Goal: Information Seeking & Learning: Learn about a topic

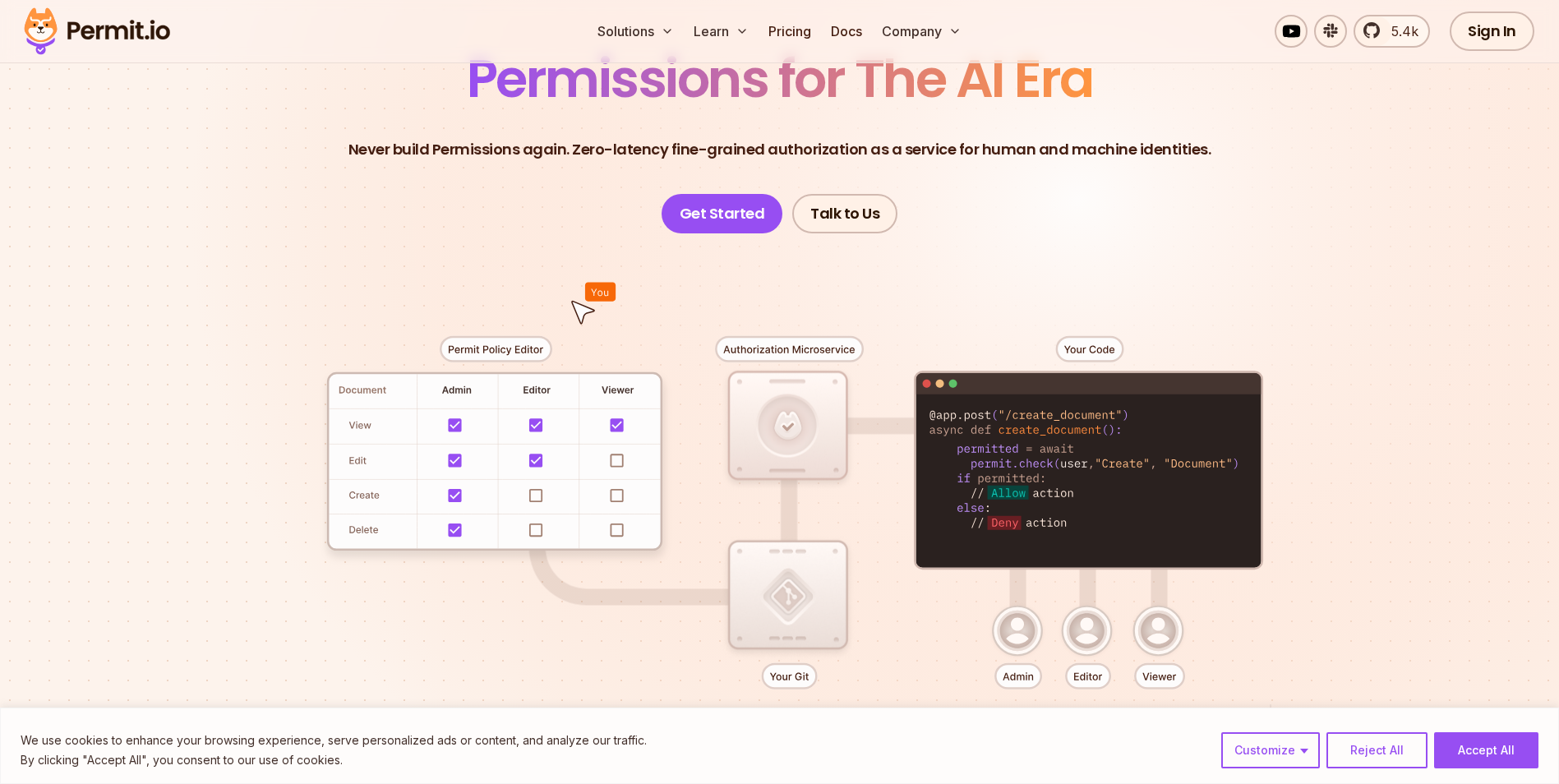
scroll to position [164, 0]
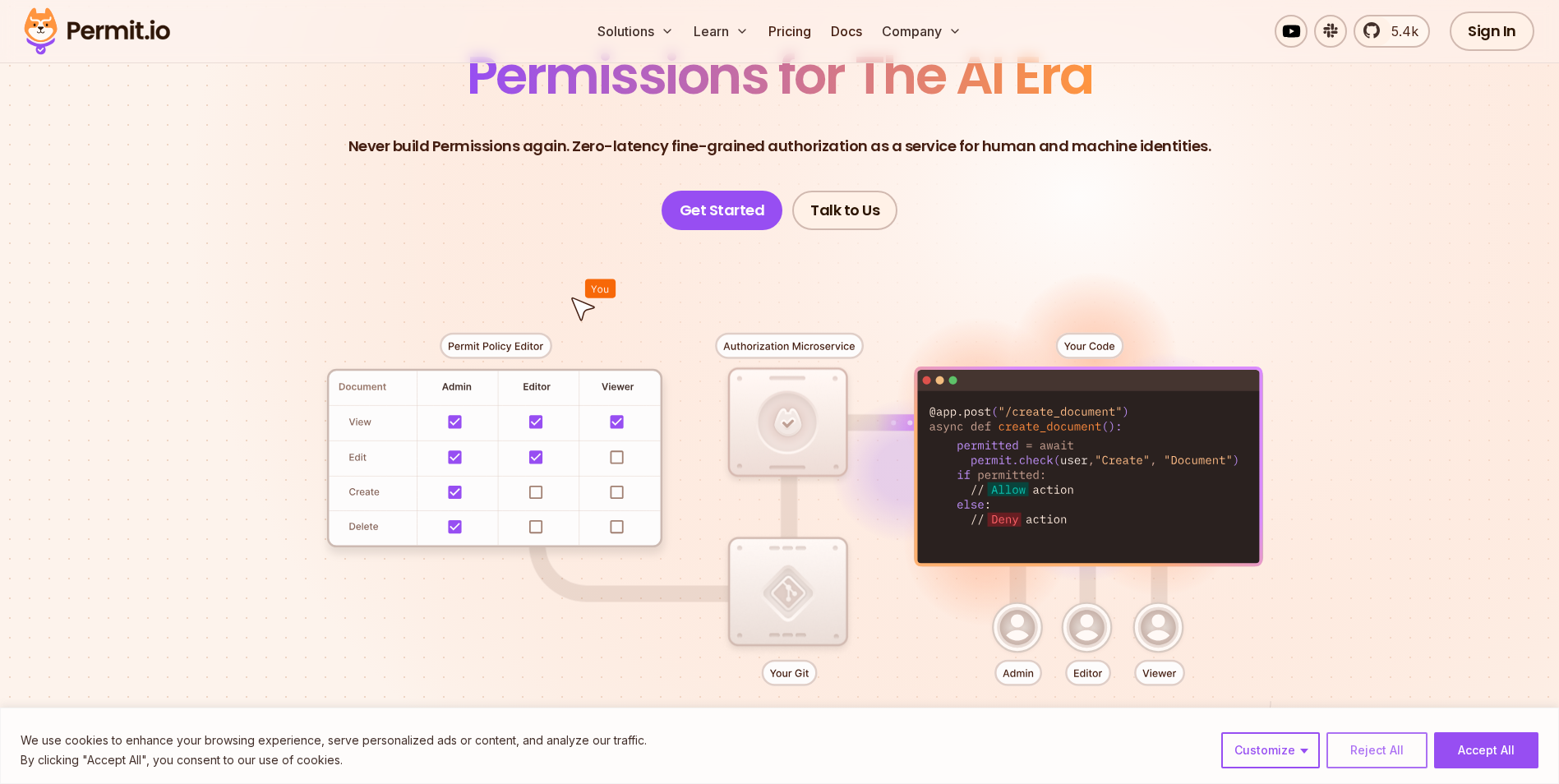
click at [1362, 749] on button "Reject All" at bounding box center [1377, 749] width 101 height 37
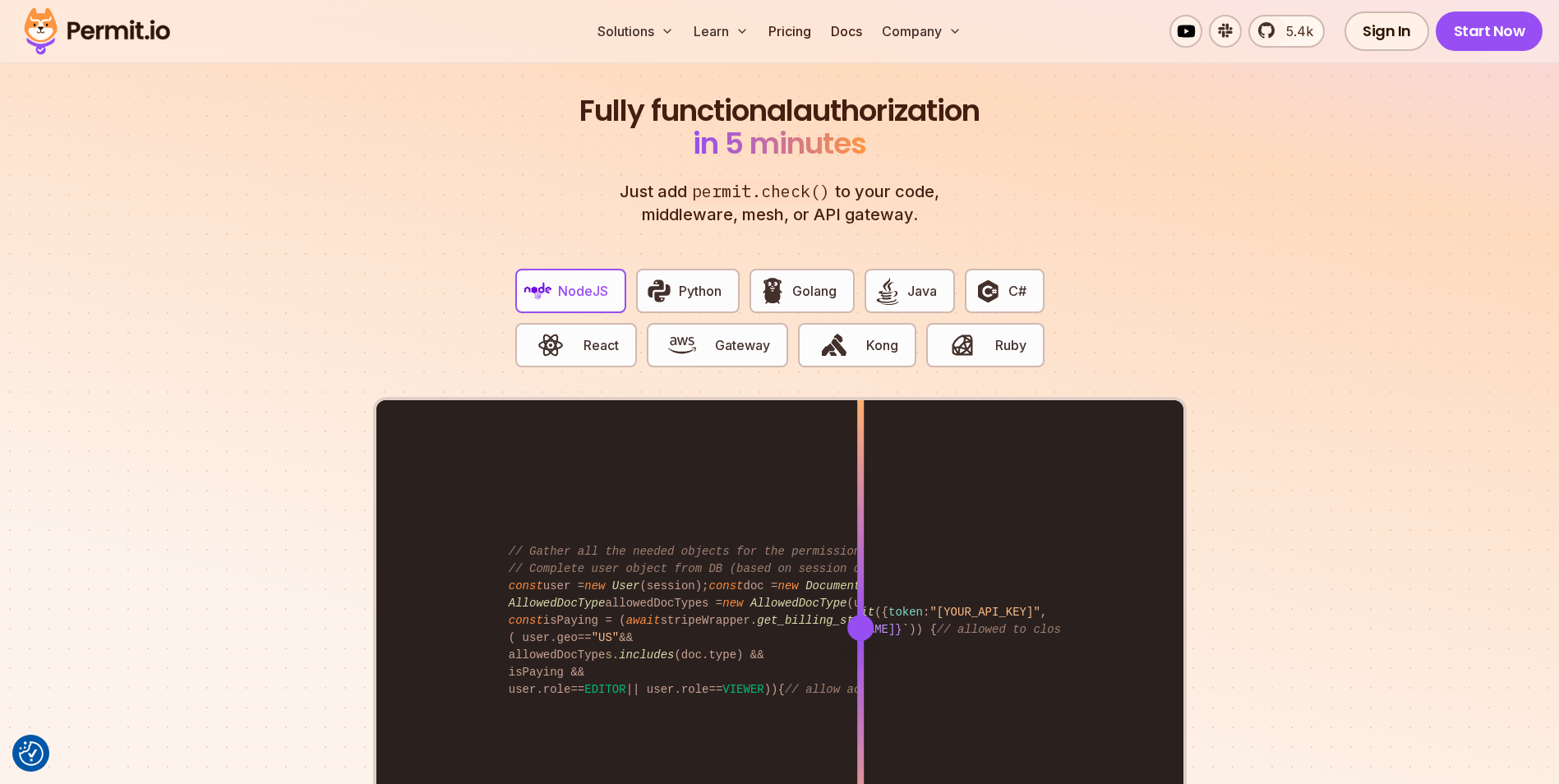
scroll to position [3122, 0]
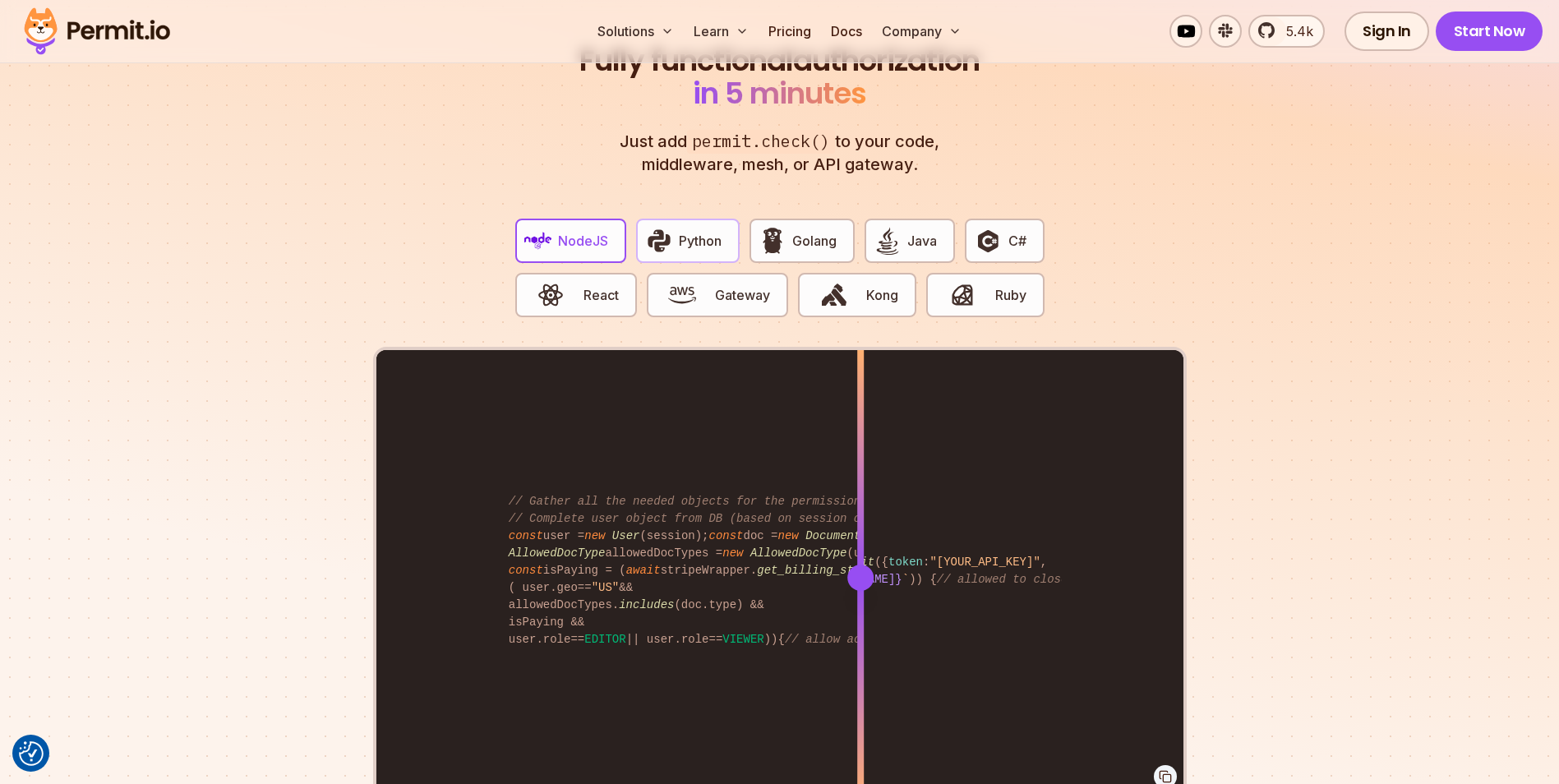
click at [679, 231] on span "Python" at bounding box center [701, 240] width 43 height 20
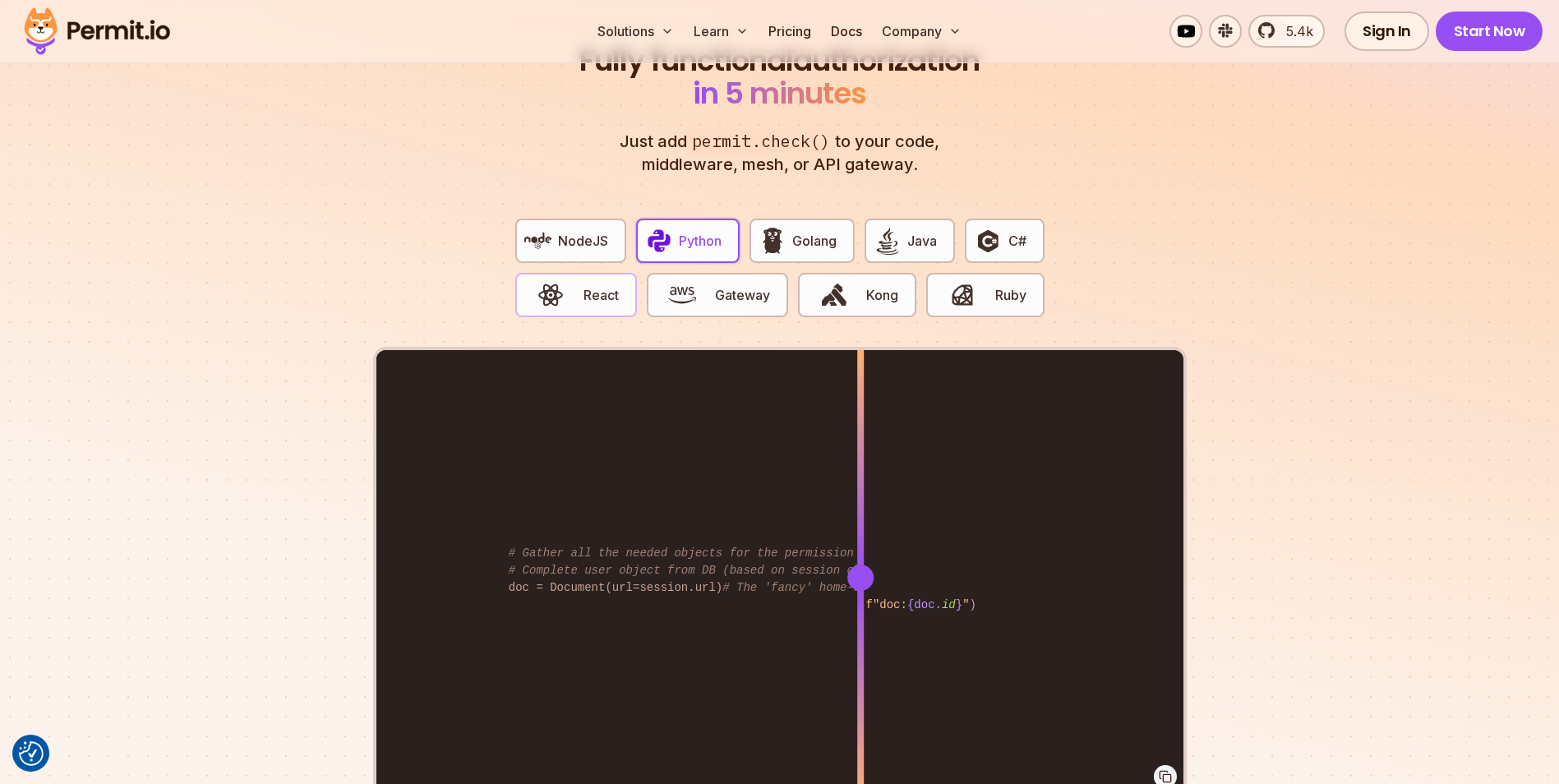
click at [589, 285] on span "React" at bounding box center [601, 294] width 36 height 20
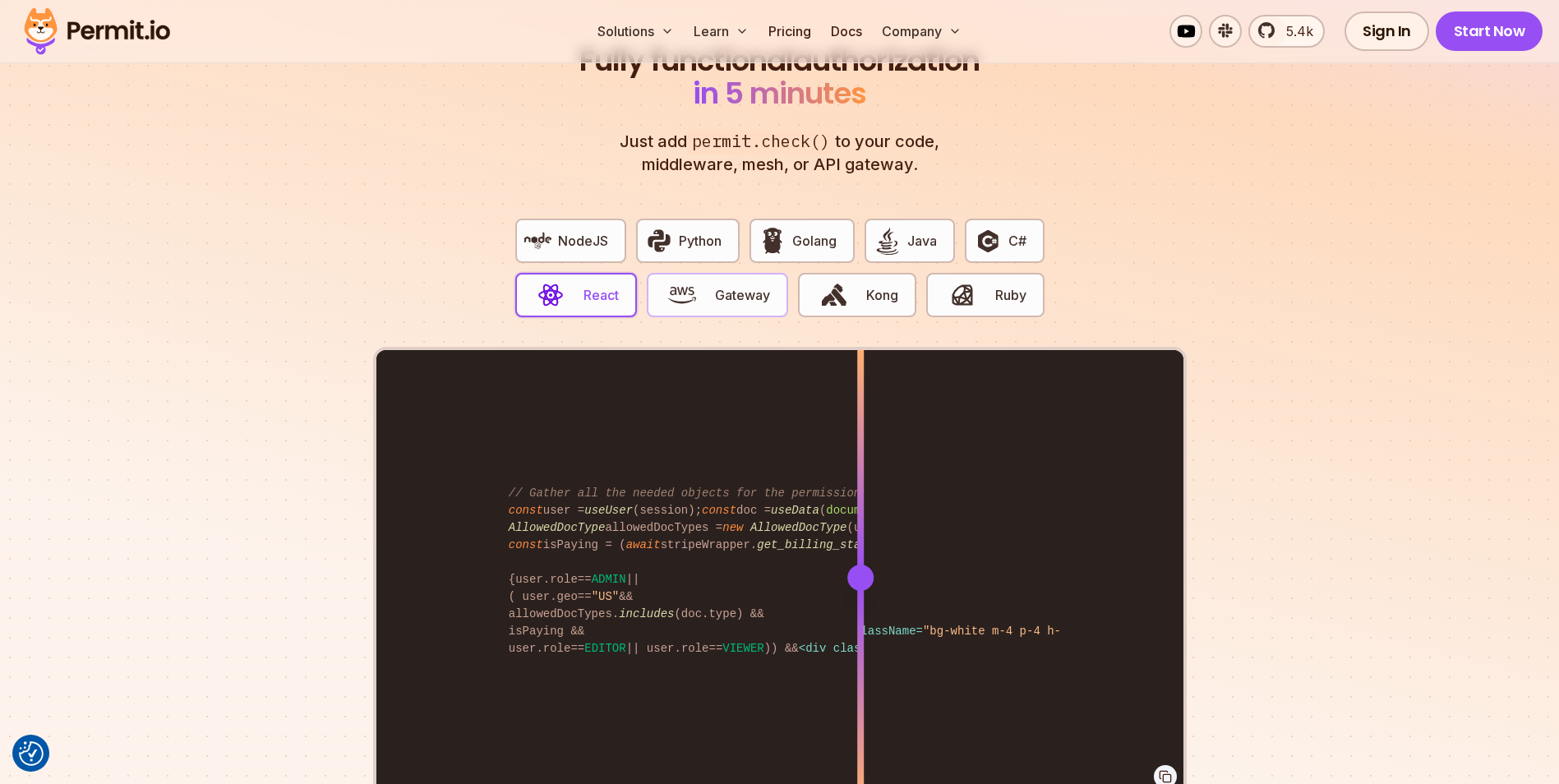
click at [718, 285] on span "Gateway" at bounding box center [742, 294] width 55 height 20
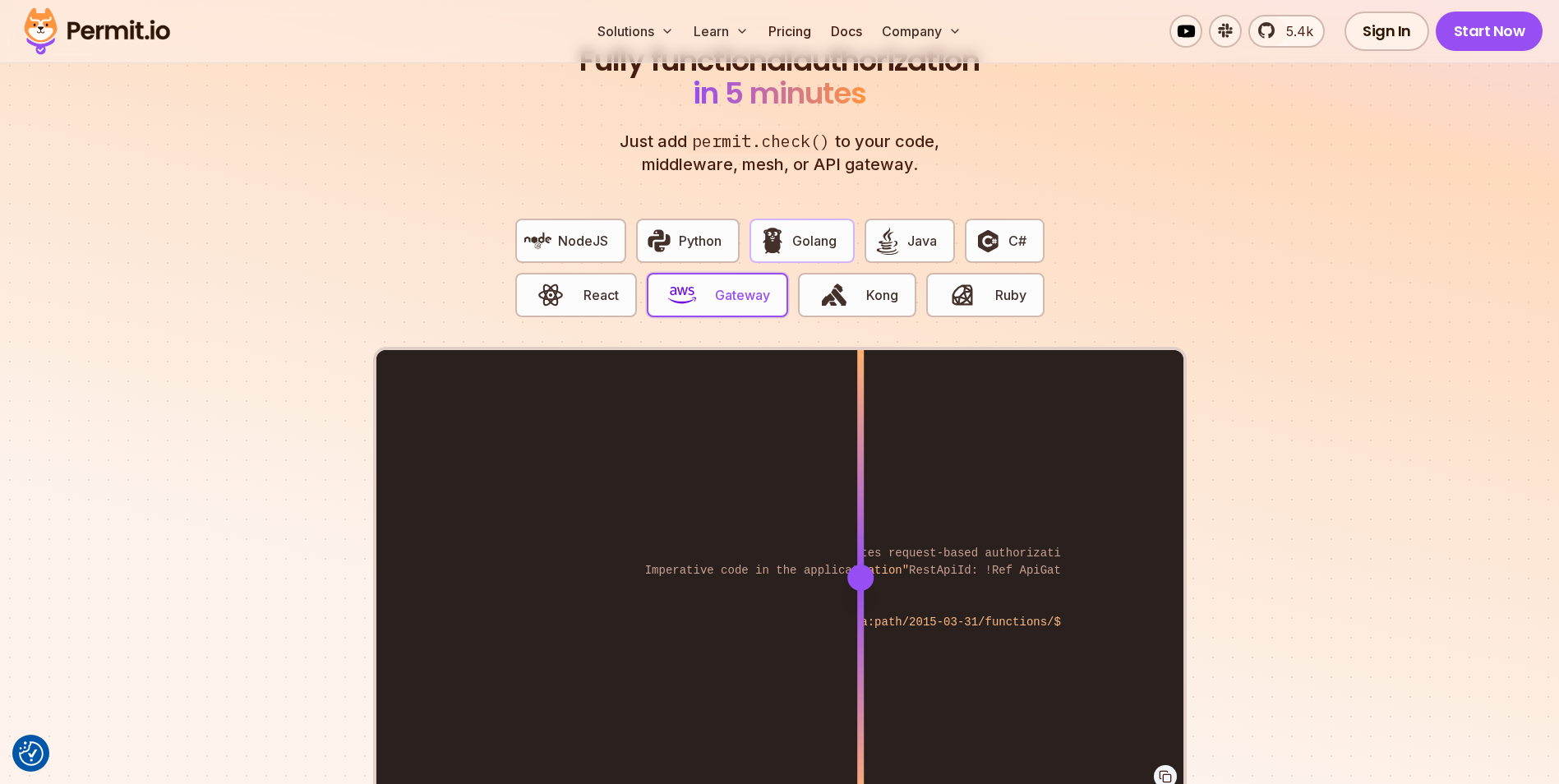
click at [780, 231] on img "button" at bounding box center [772, 241] width 28 height 28
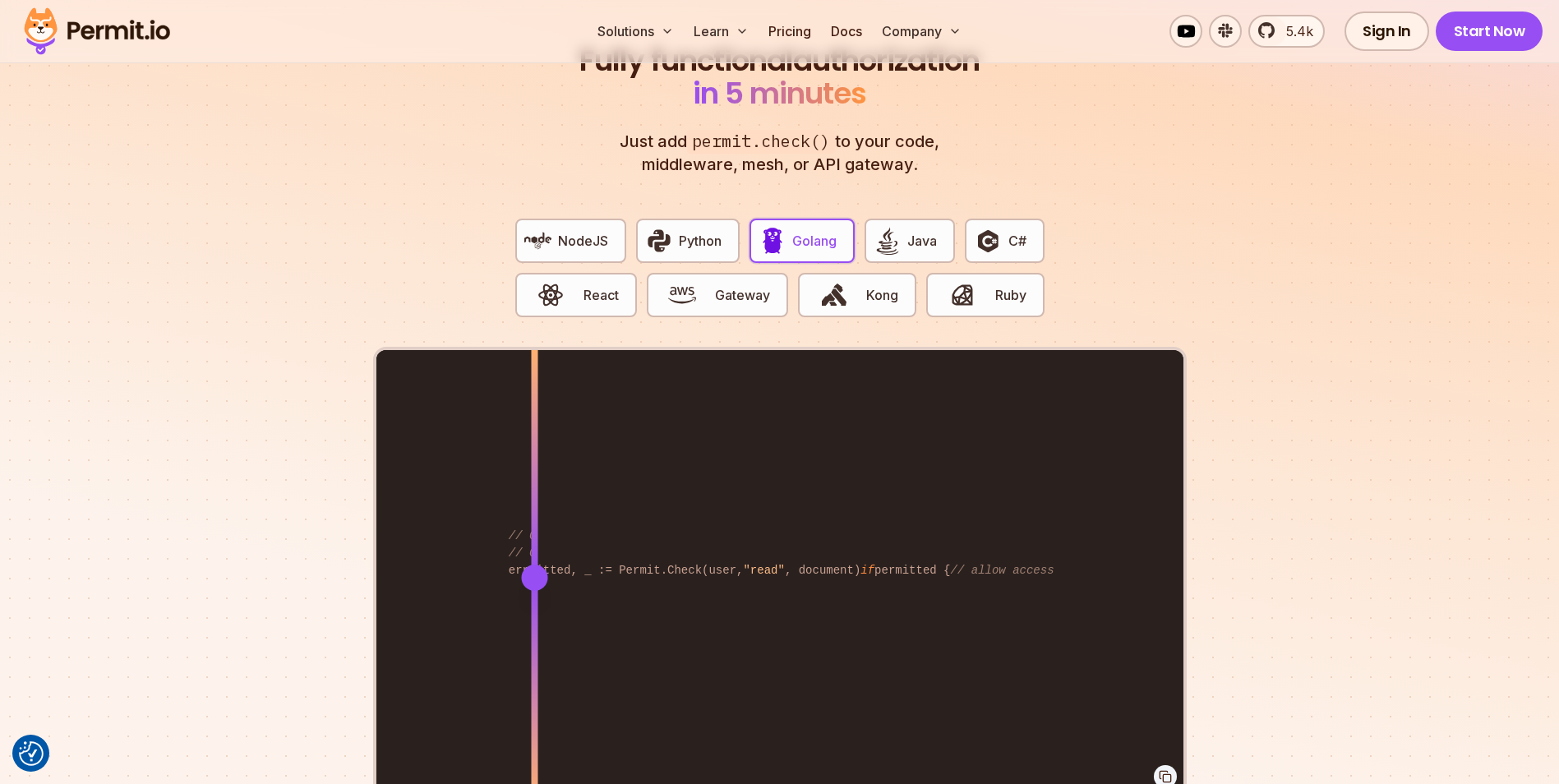
drag, startPoint x: 850, startPoint y: 540, endPoint x: 500, endPoint y: 511, distance: 351.2
click at [497, 511] on div "permitted, _ := Permit.Check(user, "read" , document) if permitted { // allow a…" at bounding box center [780, 577] width 807 height 454
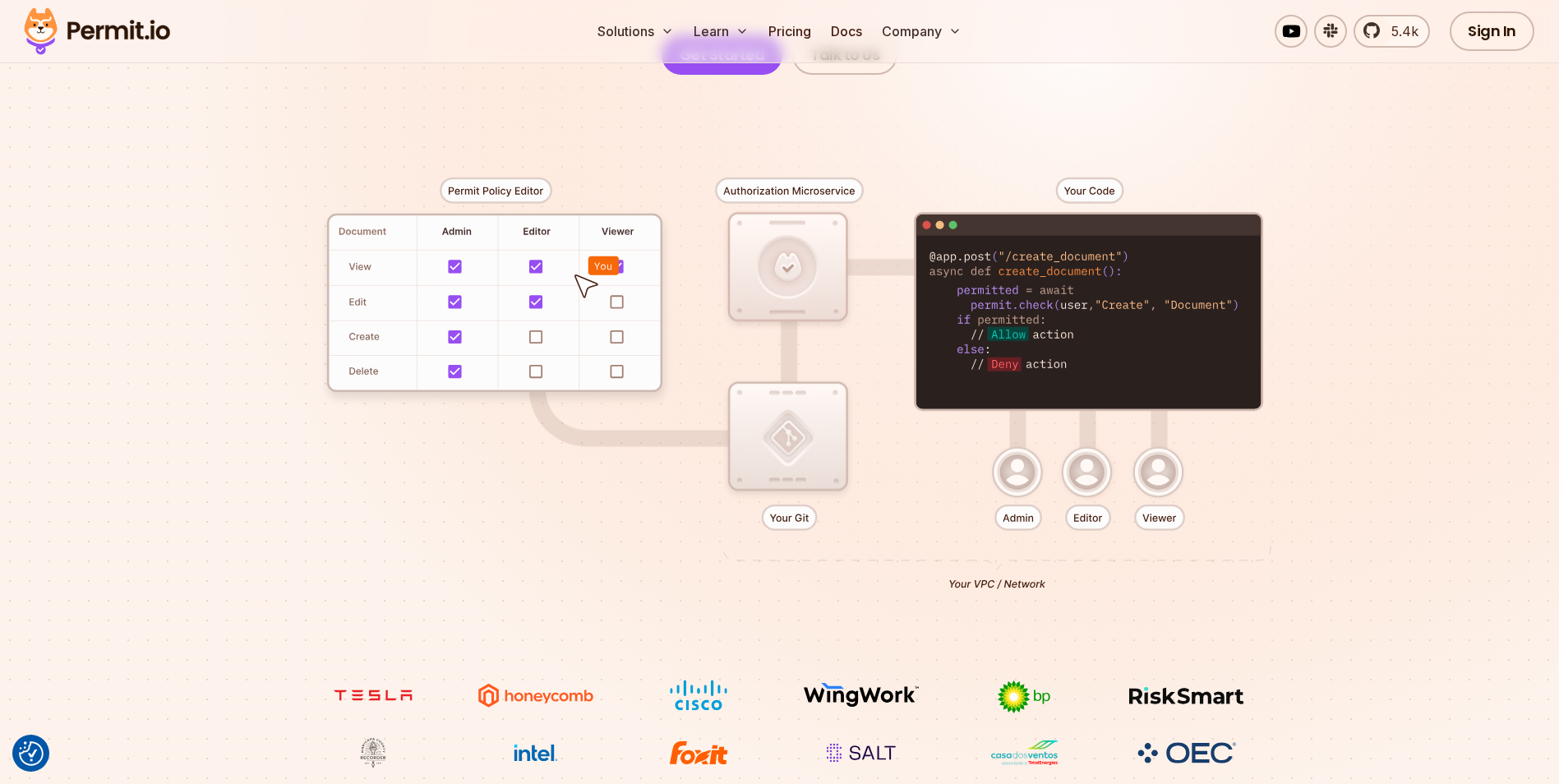
scroll to position [0, 0]
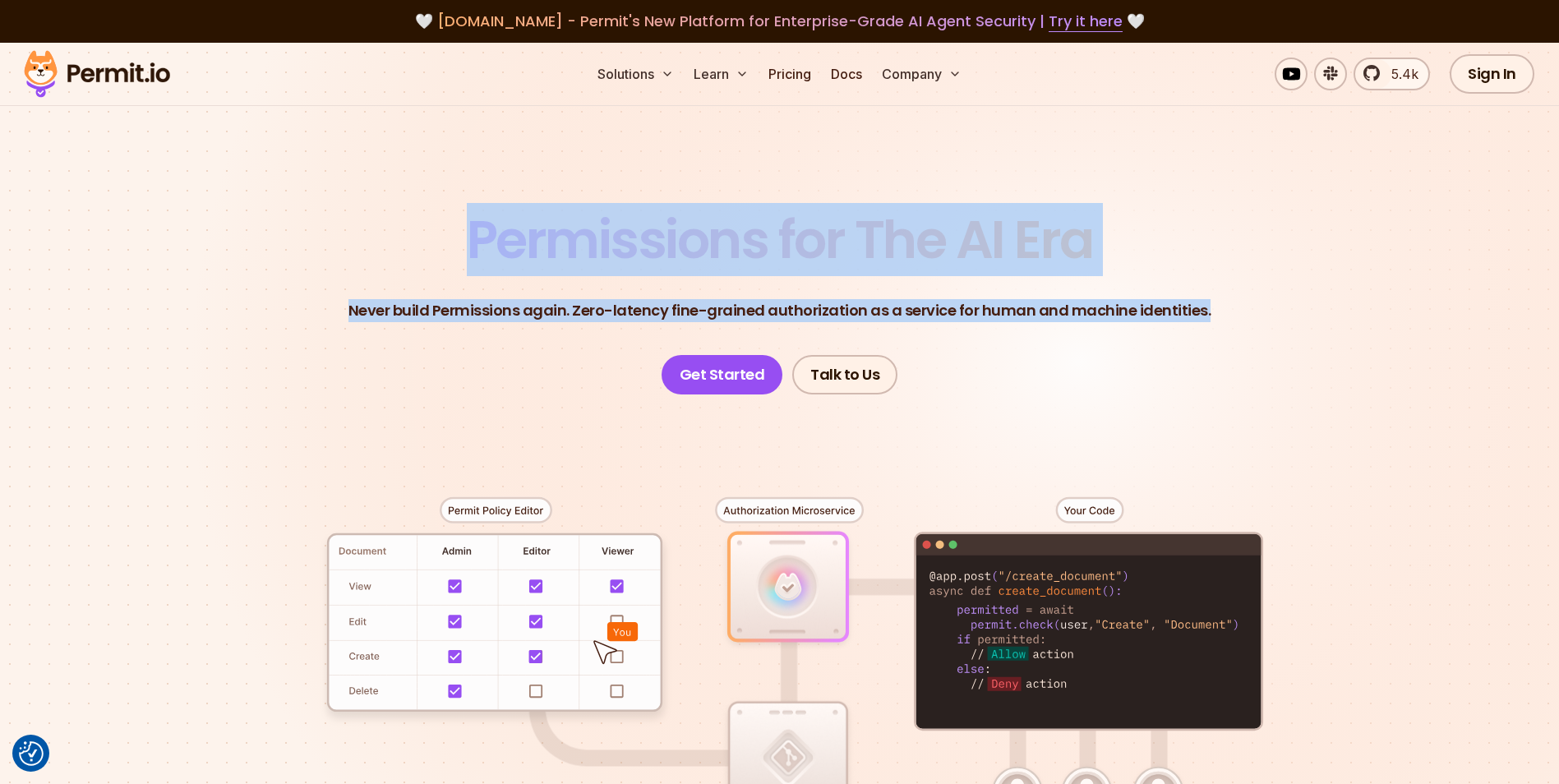
drag, startPoint x: 468, startPoint y: 242, endPoint x: 1131, endPoint y: 315, distance: 667.0
click at [1177, 323] on header "Permissions for The AI Era Never build Permissions again. Zero-latency fine-gra…" at bounding box center [780, 304] width 1150 height 181
drag, startPoint x: 1131, startPoint y: 315, endPoint x: 734, endPoint y: 272, distance: 399.3
click at [740, 277] on header "Permissions for The AI Era Never build Permissions again. Zero-latency fine-gra…" at bounding box center [780, 304] width 1150 height 181
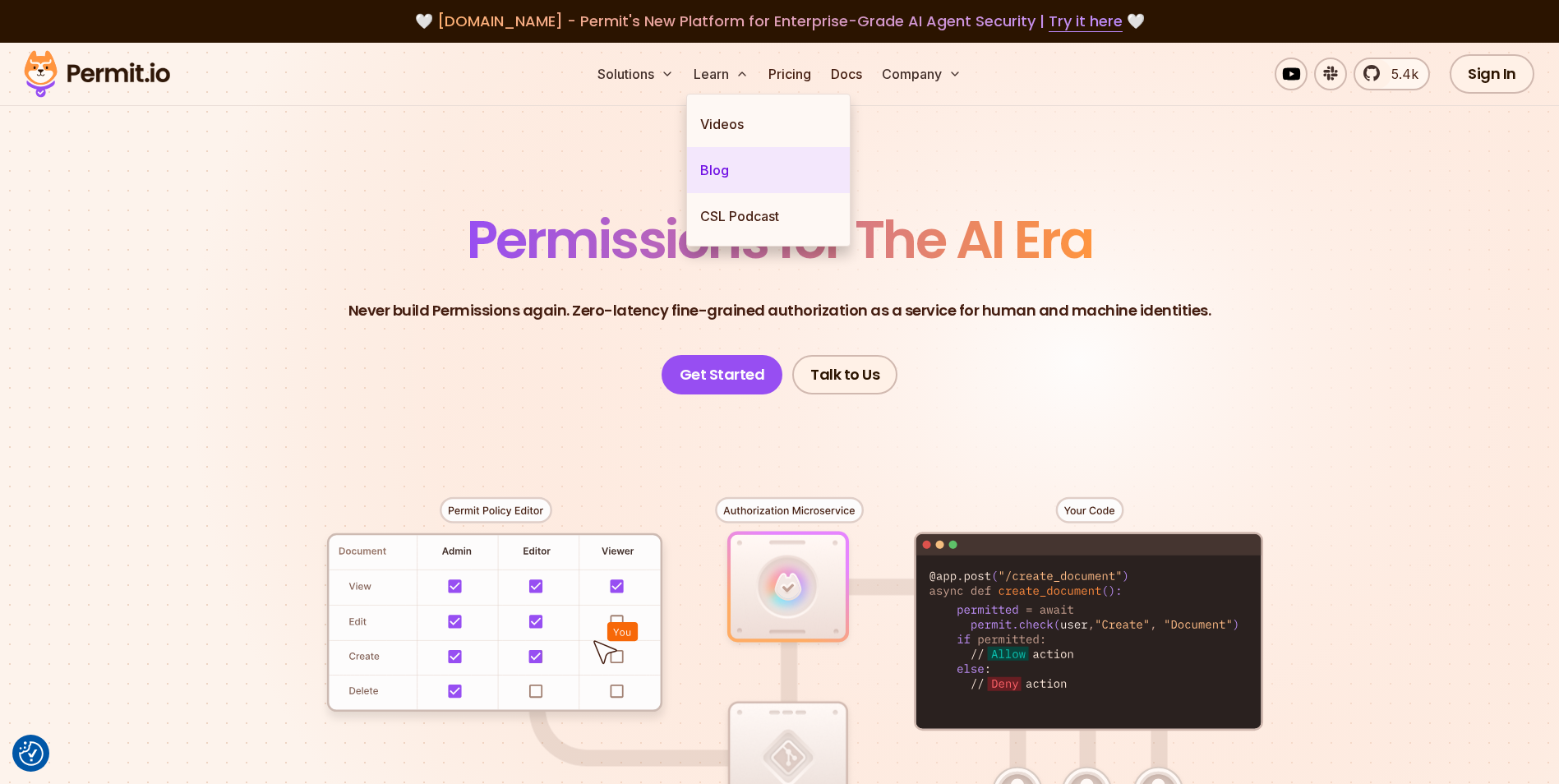
click at [719, 162] on link "Blog" at bounding box center [767, 170] width 162 height 46
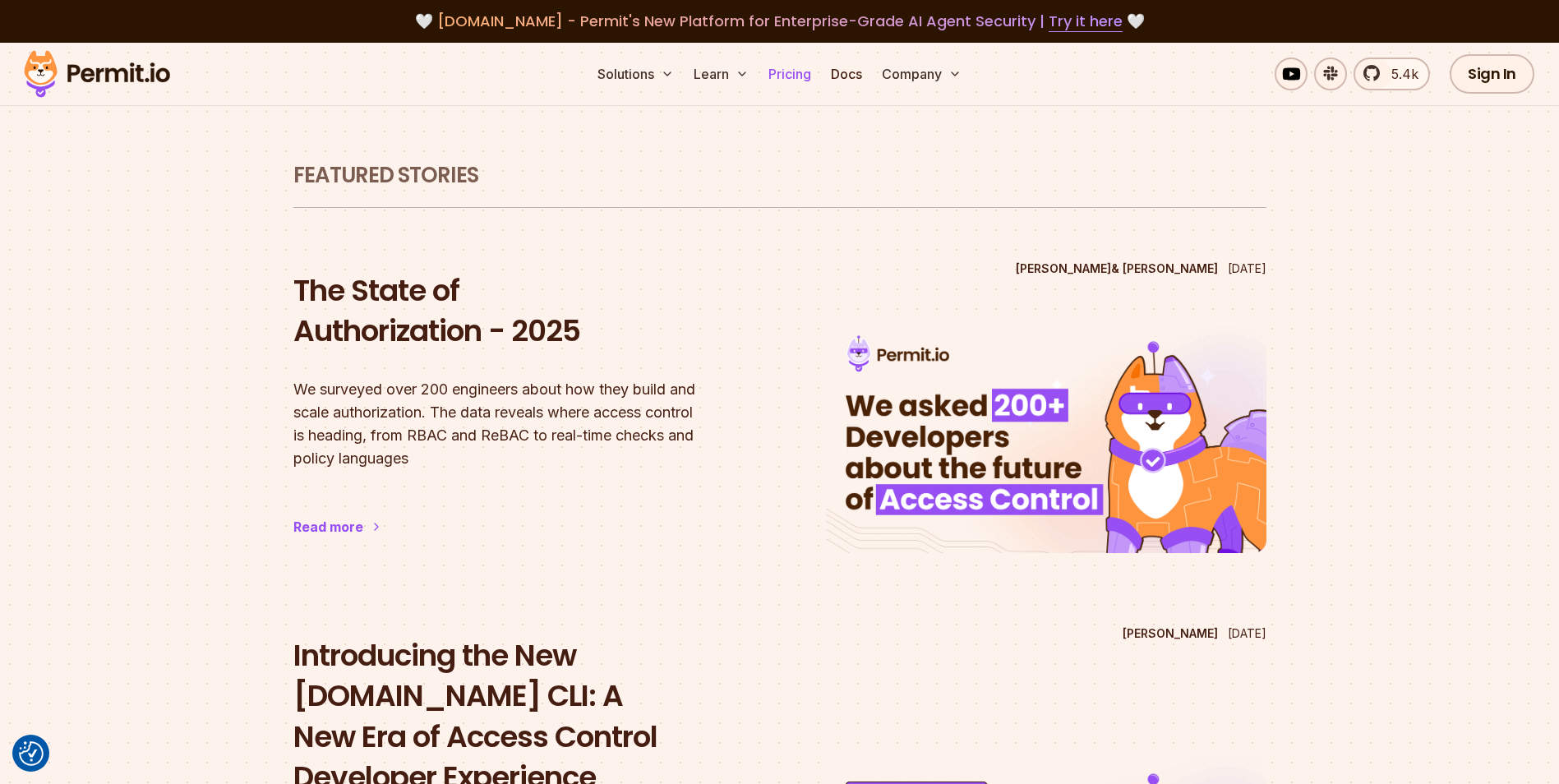
click at [784, 82] on link "Pricing" at bounding box center [790, 73] width 56 height 33
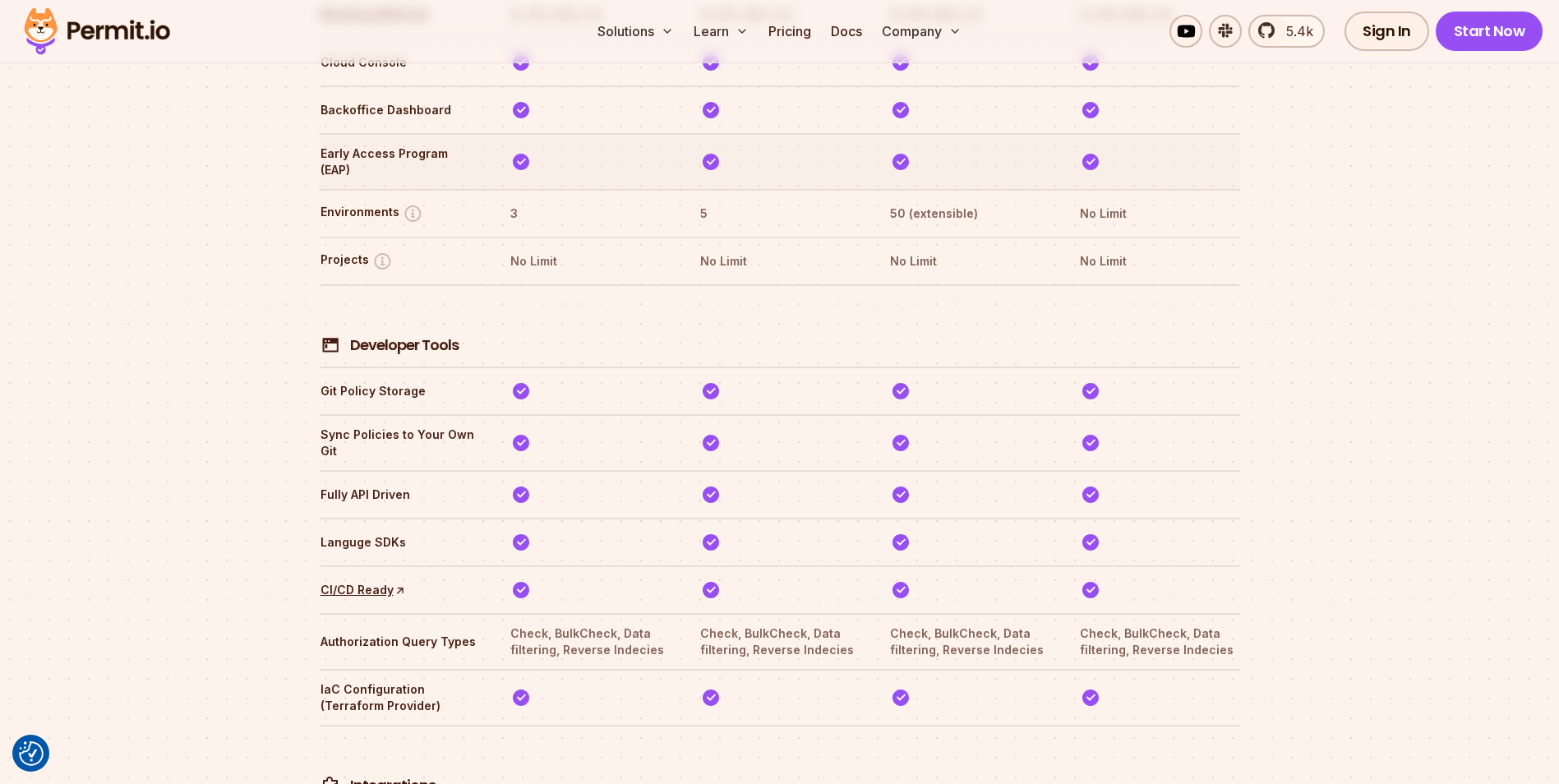
scroll to position [2836, 0]
